Goal: Information Seeking & Learning: Learn about a topic

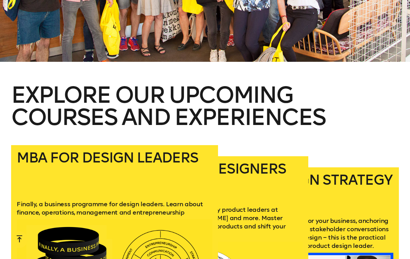
scroll to position [857, 0]
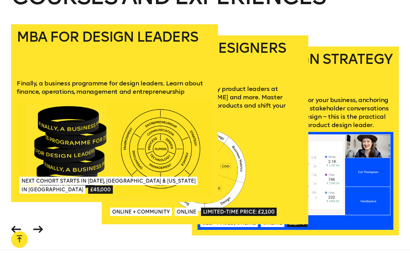
click at [265, 57] on h2 "Mini-MBA for Designers" at bounding box center [205, 58] width 196 height 35
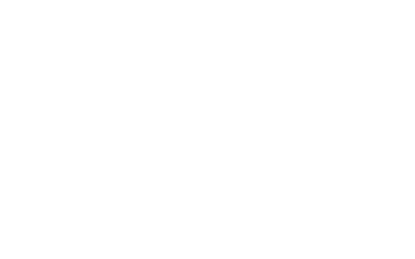
scroll to position [60, 0]
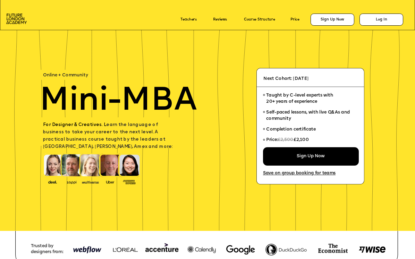
scroll to position [60, 0]
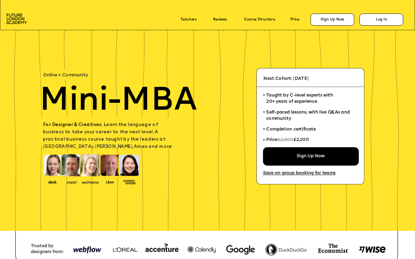
scroll to position [60, 0]
